Goal: Task Accomplishment & Management: Use online tool/utility

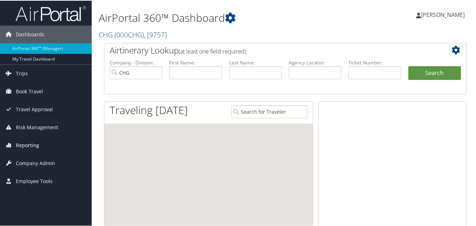
click at [29, 145] on span "Reporting" at bounding box center [27, 145] width 23 height 18
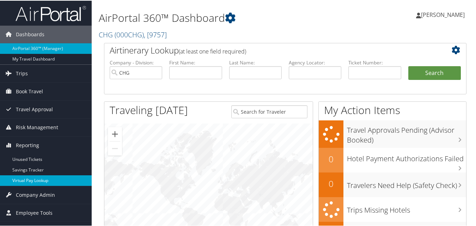
click at [30, 175] on link "Virtual Pay Lookup" at bounding box center [46, 180] width 92 height 11
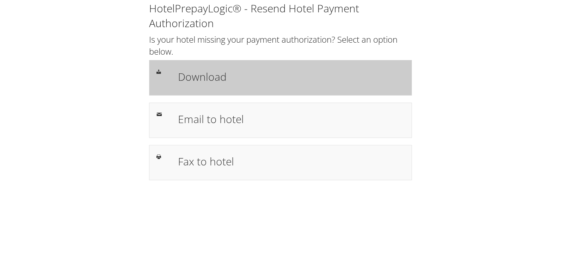
click at [245, 68] on div "Download" at bounding box center [291, 77] width 237 height 20
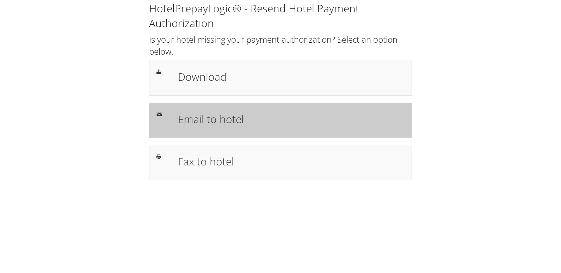
click at [248, 114] on h1 "Email to hotel" at bounding box center [291, 119] width 227 height 16
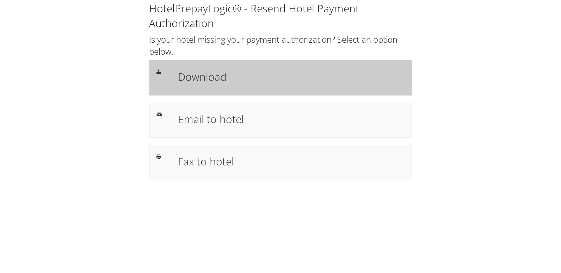
click at [274, 61] on div "Download" at bounding box center [280, 77] width 263 height 35
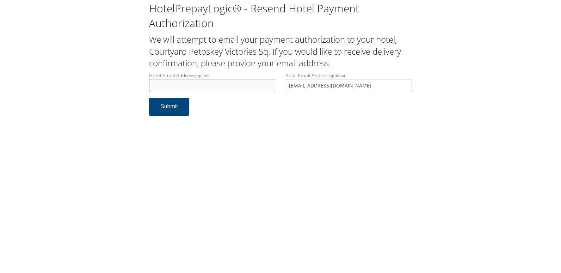
click at [165, 85] on input "Hotel Email Address required" at bounding box center [212, 85] width 126 height 13
drag, startPoint x: 227, startPoint y: 85, endPoint x: 69, endPoint y: 84, distance: 158.3
click at [69, 84] on div "HotelPrepayLogic® - Resend Hotel Payment Authorization We will attempt to email…" at bounding box center [280, 61] width 547 height 123
type input "frontdesk.plncy@gmail.com"
click at [161, 108] on button "Submit" at bounding box center [169, 107] width 40 height 18
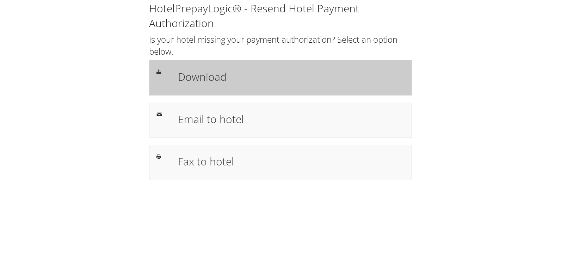
click at [236, 74] on h1 "Download" at bounding box center [291, 77] width 227 height 16
click at [228, 82] on h1 "Download" at bounding box center [291, 77] width 227 height 16
click at [271, 74] on h1 "Download" at bounding box center [291, 77] width 227 height 16
drag, startPoint x: 195, startPoint y: 78, endPoint x: 193, endPoint y: 90, distance: 12.1
click at [195, 78] on h1 "Download" at bounding box center [291, 77] width 227 height 16
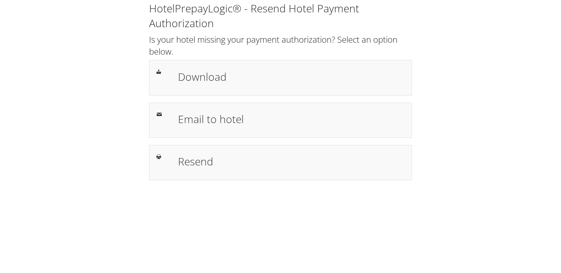
drag, startPoint x: 184, startPoint y: 81, endPoint x: 132, endPoint y: 98, distance: 55.6
click at [184, 81] on h1 "Download" at bounding box center [291, 77] width 227 height 16
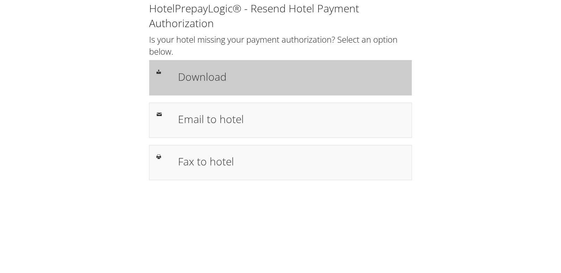
click at [236, 74] on h1 "Download" at bounding box center [291, 77] width 227 height 16
click at [280, 76] on h1 "Download" at bounding box center [291, 77] width 227 height 16
click at [281, 69] on h1 "Download" at bounding box center [291, 77] width 227 height 16
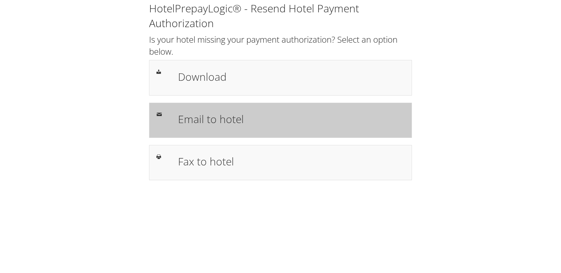
click at [228, 123] on h1 "Email to hotel" at bounding box center [291, 119] width 227 height 16
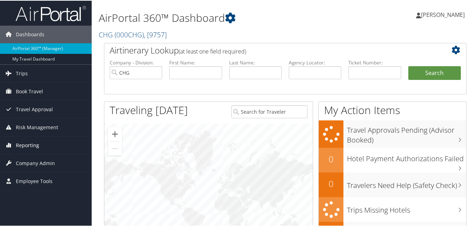
click at [43, 144] on link "Reporting" at bounding box center [46, 145] width 92 height 18
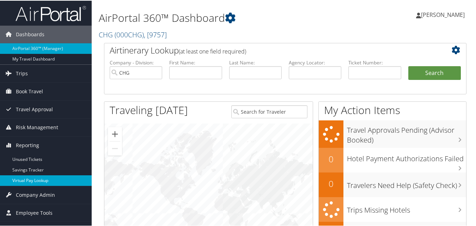
click at [23, 176] on link "Virtual Pay Lookup" at bounding box center [46, 180] width 92 height 11
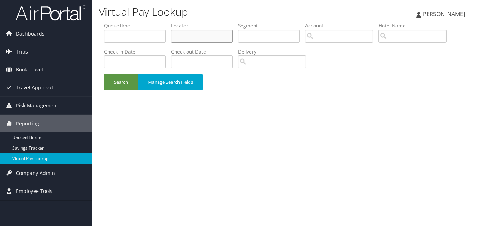
click at [208, 37] on input "text" at bounding box center [202, 36] width 62 height 13
paste input "SGXBDL"
type input "SGXBDL"
click at [113, 90] on button "Search" at bounding box center [121, 82] width 34 height 17
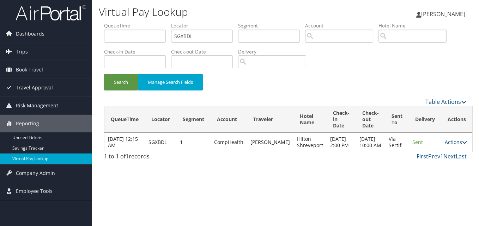
click at [462, 144] on icon at bounding box center [464, 142] width 5 height 5
click at [439, 164] on link "Logs" at bounding box center [436, 168] width 44 height 12
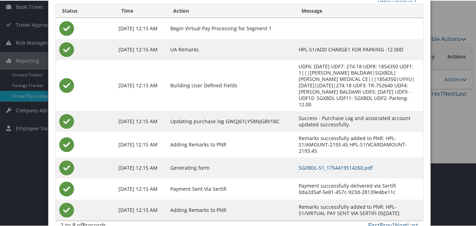
scroll to position [67, 0]
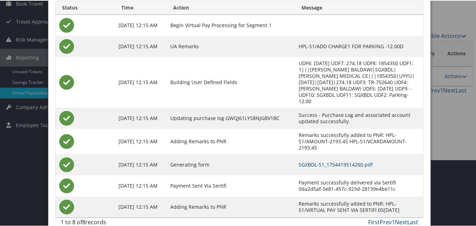
click at [335, 161] on link "SGXBDL-S1_1754419514260.pdf" at bounding box center [336, 164] width 74 height 7
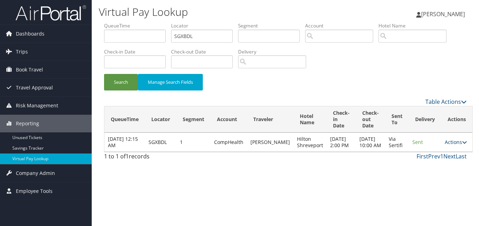
click at [462, 145] on icon at bounding box center [464, 142] width 5 height 5
click at [428, 178] on link "View Itinerary" at bounding box center [436, 180] width 44 height 12
click at [456, 146] on link "Actions" at bounding box center [456, 142] width 22 height 7
click at [421, 167] on icon at bounding box center [420, 167] width 6 height 5
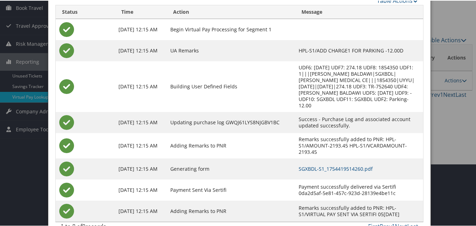
scroll to position [67, 0]
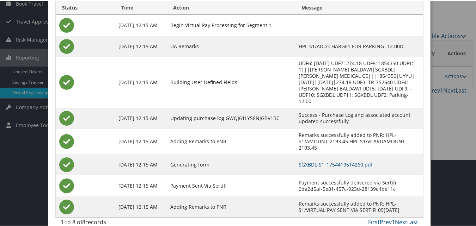
click at [434, 104] on div at bounding box center [239, 113] width 479 height 226
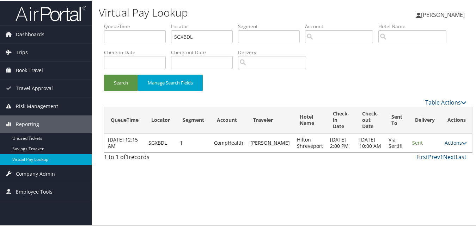
scroll to position [0, 0]
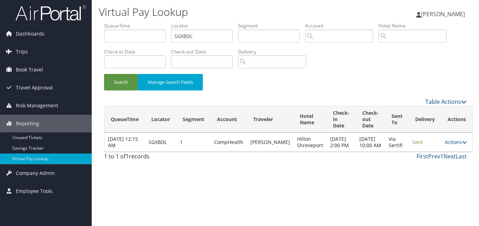
drag, startPoint x: 401, startPoint y: 137, endPoint x: 398, endPoint y: 152, distance: 15.7
click at [398, 152] on td "Via Sertifi" at bounding box center [397, 142] width 24 height 19
click at [462, 145] on icon at bounding box center [464, 142] width 5 height 5
click at [382, 187] on div "Virtual Pay Lookup Luke Perry Luke Perry My Settings Travel Agency Contacts Vie…" at bounding box center [285, 113] width 387 height 226
click at [293, 152] on td "Hilton Shreveport" at bounding box center [309, 142] width 33 height 19
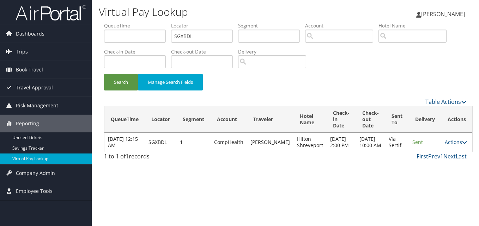
click at [279, 145] on td "BALDAWI MUAAMAR" at bounding box center [270, 142] width 47 height 19
click at [451, 118] on th "Actions" at bounding box center [456, 119] width 31 height 26
click at [412, 146] on span "Sent" at bounding box center [417, 142] width 11 height 7
click at [327, 148] on td "Sep 9, 2025 2:00 PM" at bounding box center [341, 142] width 29 height 19
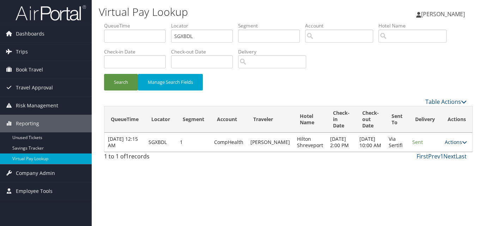
click at [462, 145] on icon at bounding box center [464, 142] width 5 height 5
click at [325, 173] on div "Virtual Pay Lookup Luke Perry Luke Perry My Settings Travel Agency Contacts Vie…" at bounding box center [285, 113] width 387 height 226
click at [448, 142] on link "Actions" at bounding box center [456, 142] width 22 height 7
click at [427, 162] on link "Logs" at bounding box center [436, 168] width 44 height 12
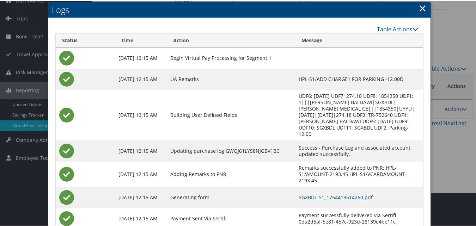
scroll to position [67, 0]
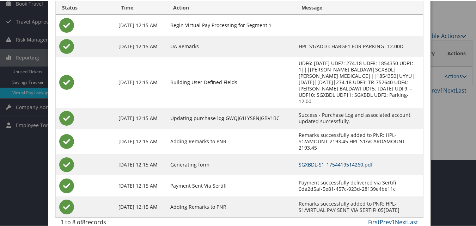
click at [316, 161] on link "SGXBDL-S1_1754419514260.pdf" at bounding box center [336, 164] width 74 height 7
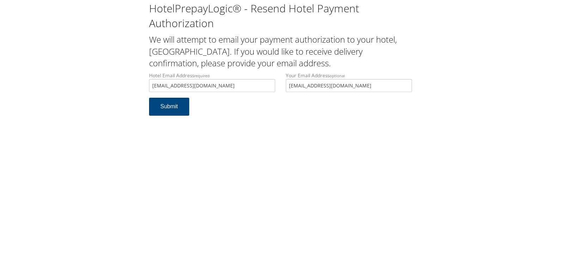
type input "[EMAIL_ADDRESS][DOMAIN_NAME]"
drag, startPoint x: 214, startPoint y: 89, endPoint x: 111, endPoint y: 90, distance: 102.6
click at [111, 90] on div "HotelPrepayLogic® - Resend Hotel Payment Authorization We will attempt to email…" at bounding box center [280, 61] width 547 height 123
click at [176, 106] on button "Submit" at bounding box center [169, 107] width 40 height 18
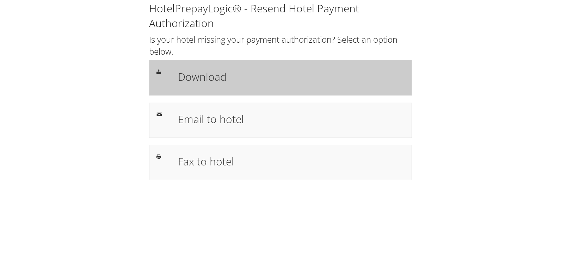
click at [259, 86] on div "Download" at bounding box center [291, 77] width 237 height 20
click at [216, 83] on h1 "Download" at bounding box center [291, 77] width 227 height 16
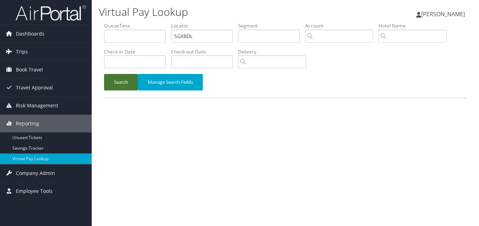
click at [117, 79] on button "Search" at bounding box center [121, 82] width 34 height 17
click at [179, 38] on input "SGXBDL" at bounding box center [202, 36] width 62 height 13
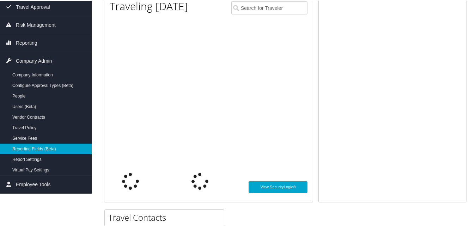
scroll to position [106, 0]
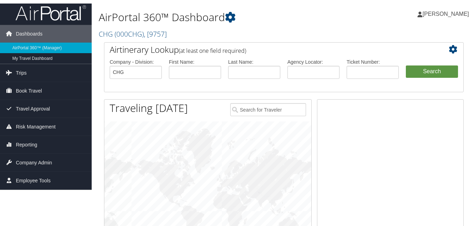
click at [33, 141] on span "Reporting" at bounding box center [27, 145] width 22 height 18
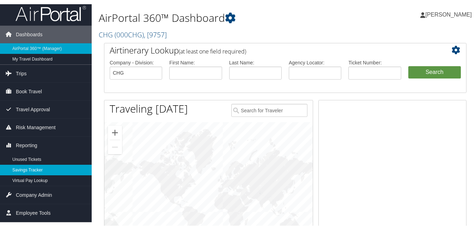
click at [32, 174] on link "Savings Tracker" at bounding box center [46, 169] width 92 height 11
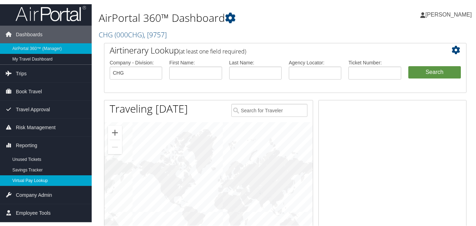
click at [31, 177] on link "Virtual Pay Lookup" at bounding box center [46, 180] width 92 height 11
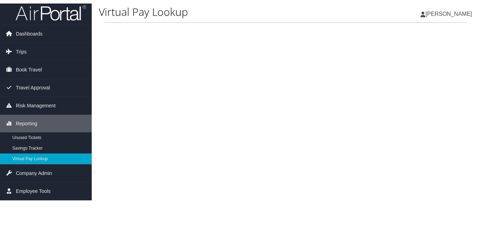
drag, startPoint x: 228, startPoint y: 97, endPoint x: 222, endPoint y: 100, distance: 6.7
click at [225, 100] on div "Virtual Pay Lookup [PERSON_NAME] [PERSON_NAME] My Settings Travel Agency Contac…" at bounding box center [285, 113] width 387 height 226
click at [223, 99] on div "Virtual Pay Lookup Luke Perry Luke Perry My Settings Travel Agency Contacts Vie…" at bounding box center [285, 113] width 387 height 226
click at [46, 159] on link "Virtual Pay Lookup" at bounding box center [46, 159] width 92 height 11
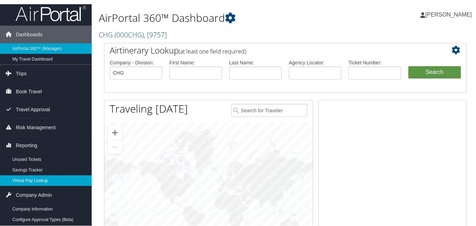
click at [22, 179] on link "Virtual Pay Lookup" at bounding box center [46, 180] width 92 height 11
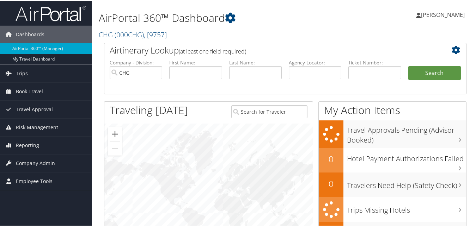
click at [207, 190] on div at bounding box center [208, 198] width 208 height 150
